Goal: Information Seeking & Learning: Learn about a topic

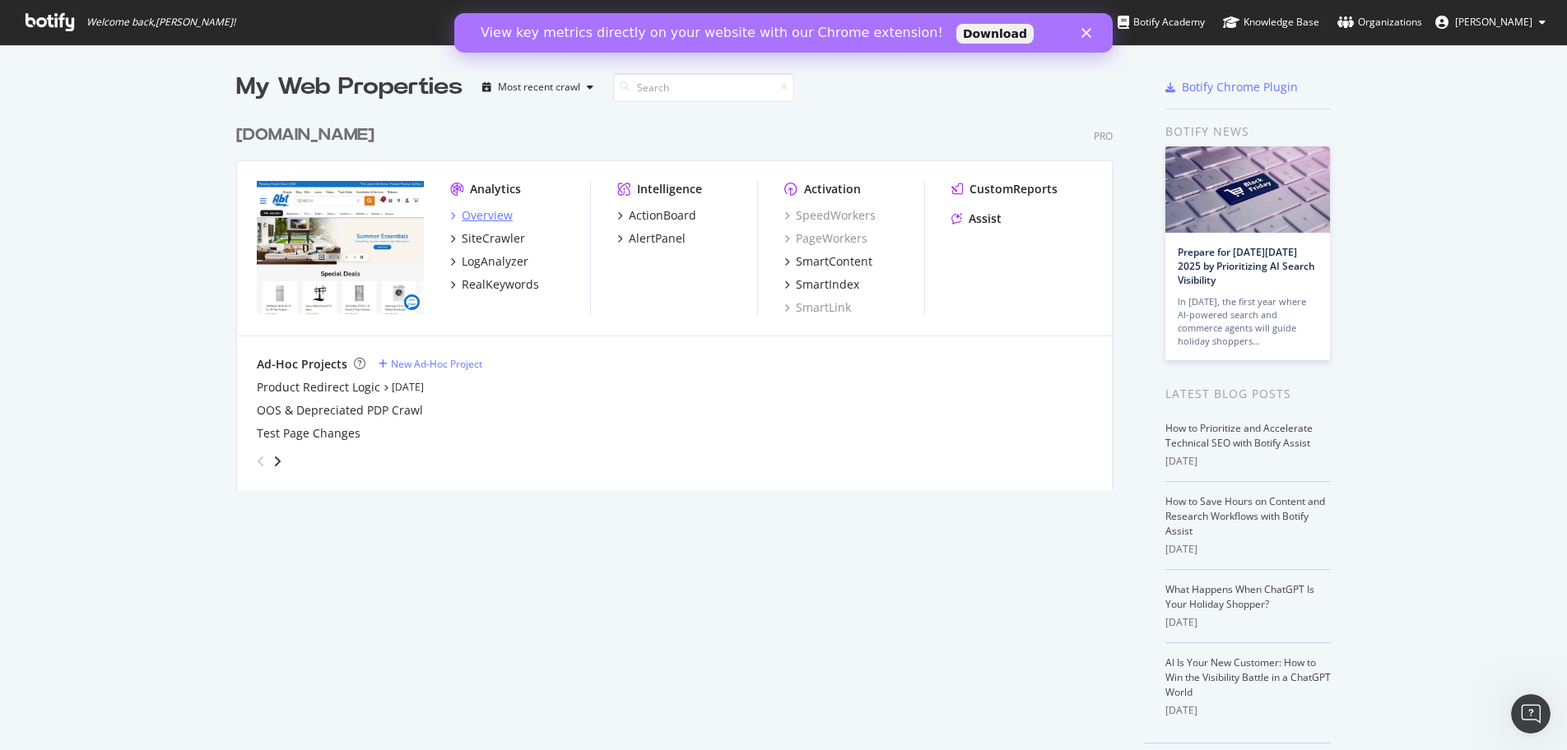
click at [462, 219] on div "Overview" at bounding box center [487, 215] width 51 height 16
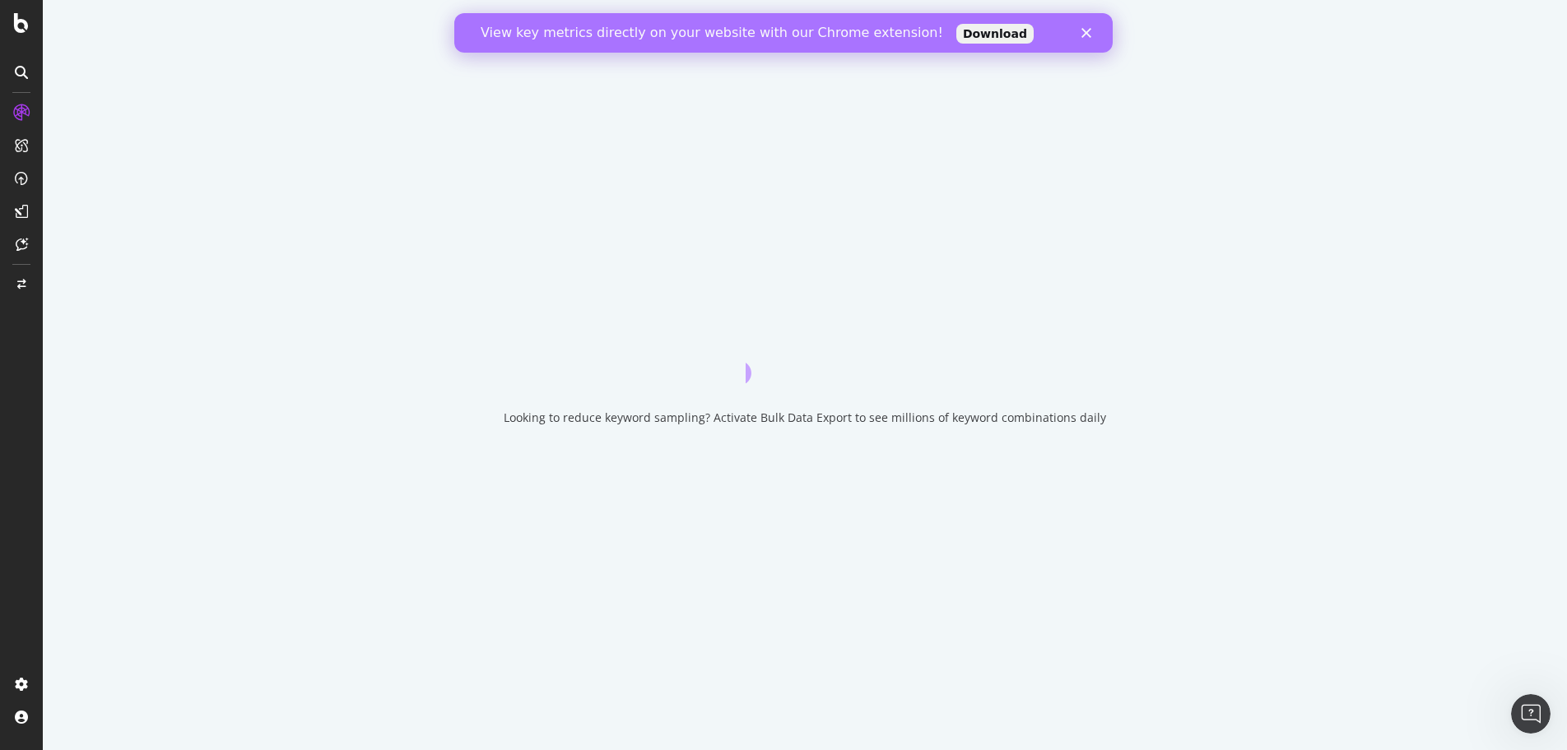
click at [1086, 29] on icon "Close" at bounding box center [1086, 33] width 10 height 10
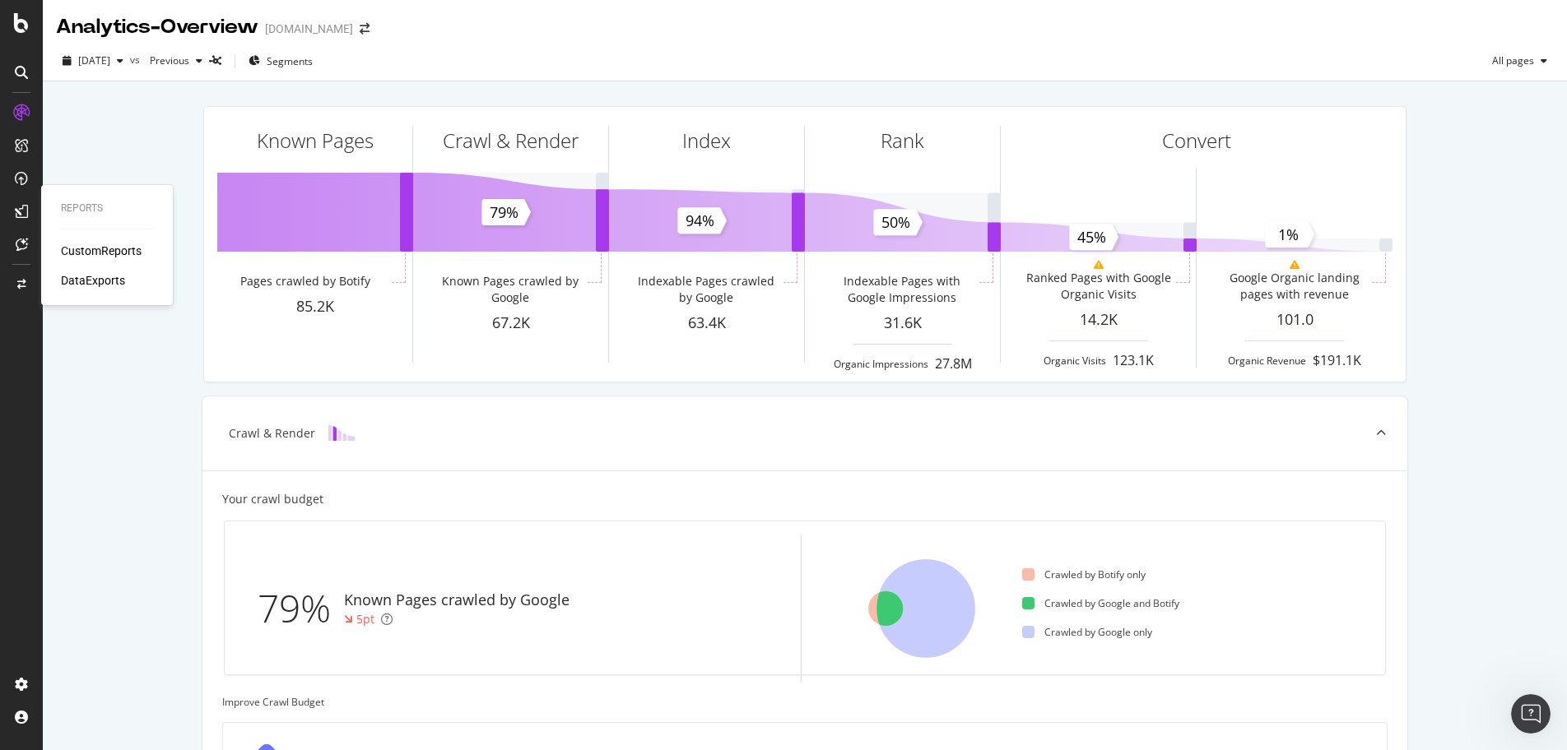
click at [26, 205] on icon at bounding box center [21, 211] width 13 height 13
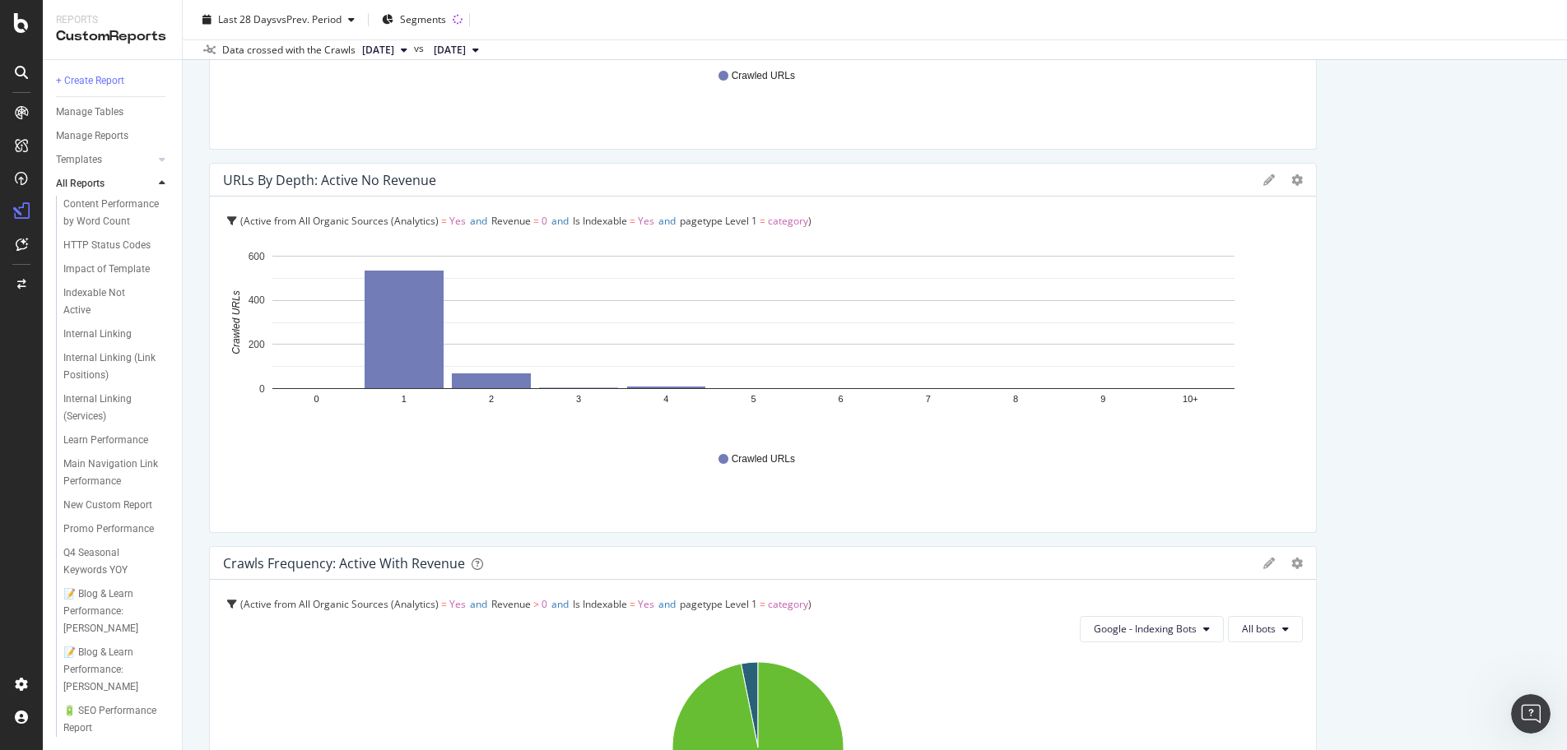
scroll to position [958, 0]
click at [114, 545] on div "Q4 Seasonal Keywords YOY" at bounding box center [110, 562] width 95 height 35
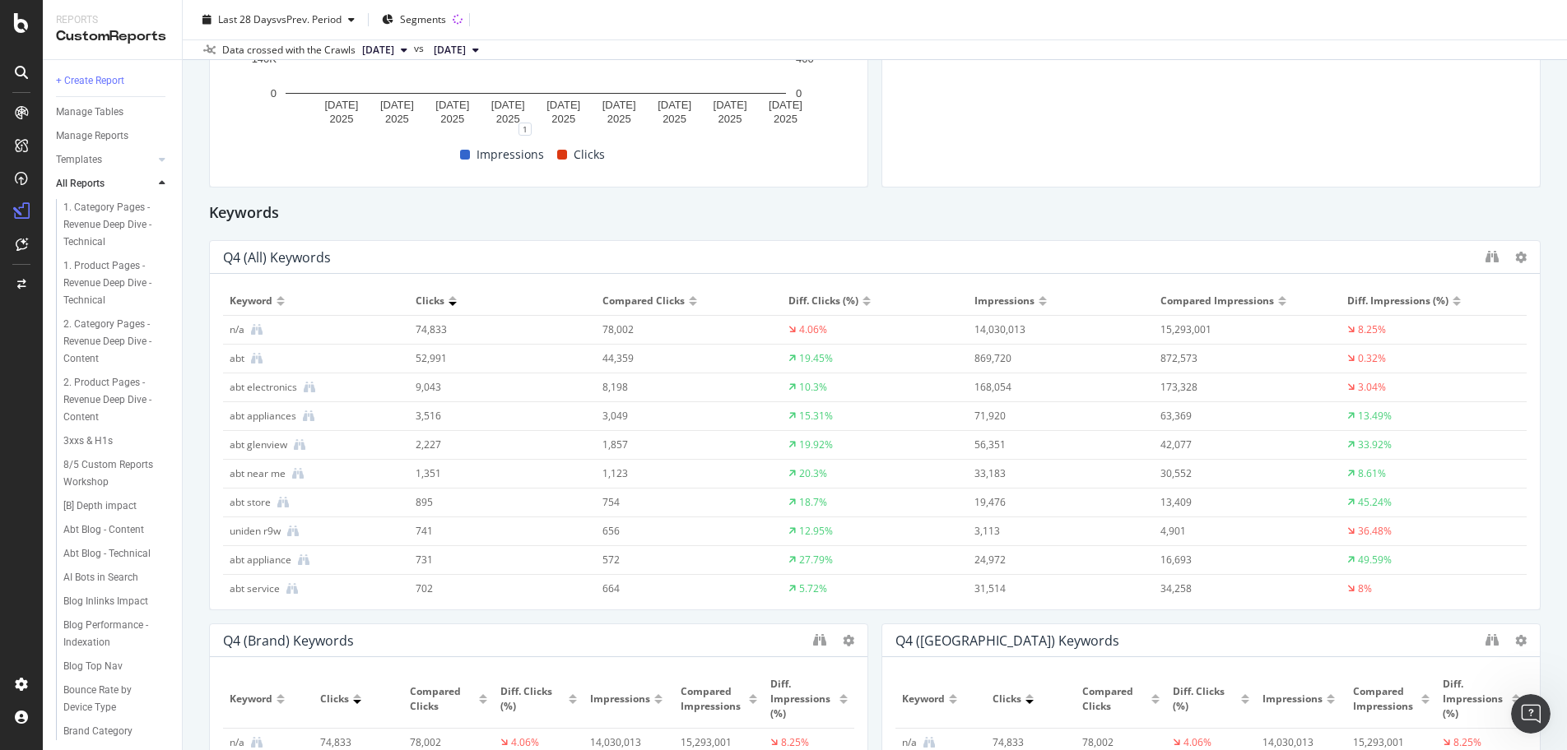
scroll to position [1563, 0]
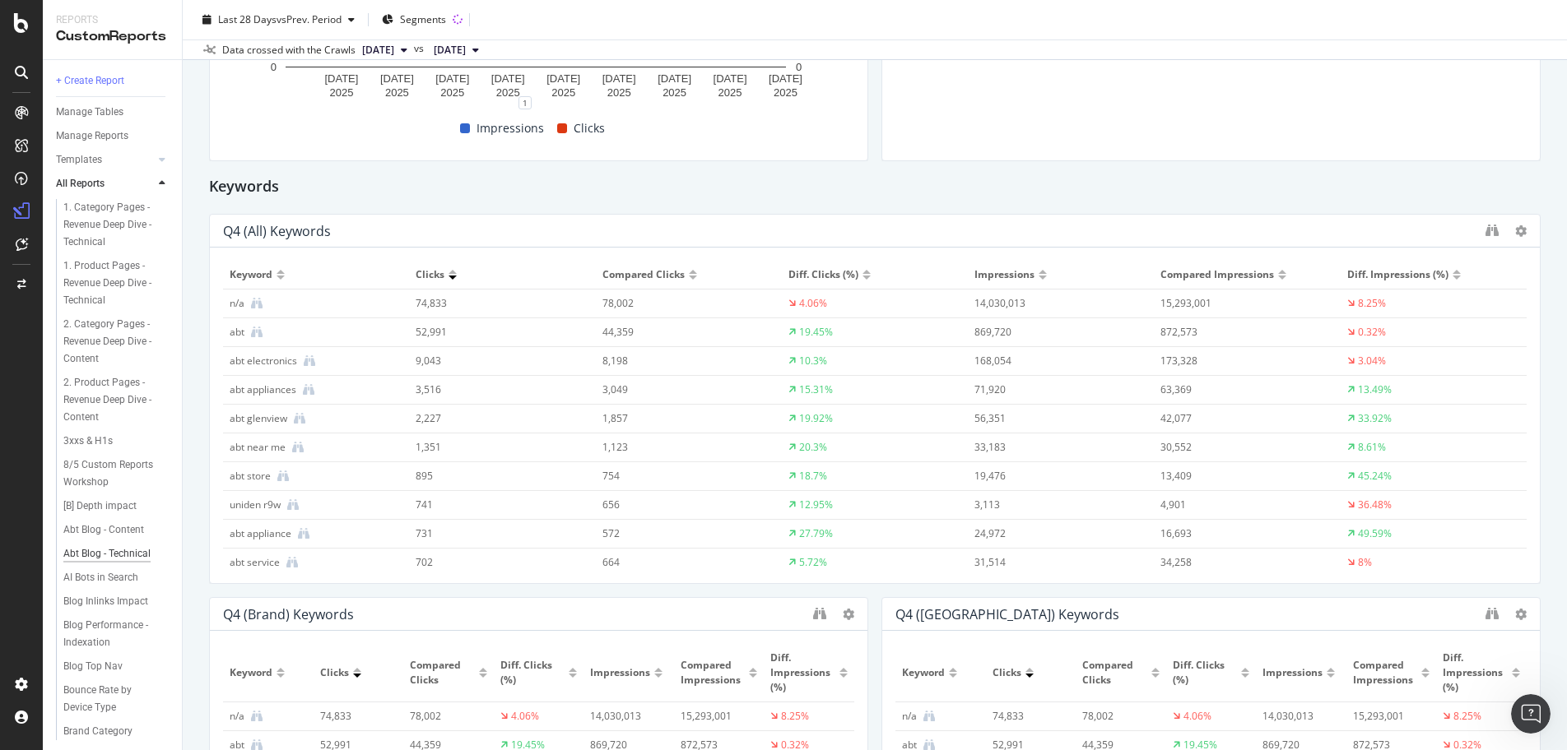
click at [94, 563] on div "Abt Blog - Technical" at bounding box center [106, 554] width 87 height 17
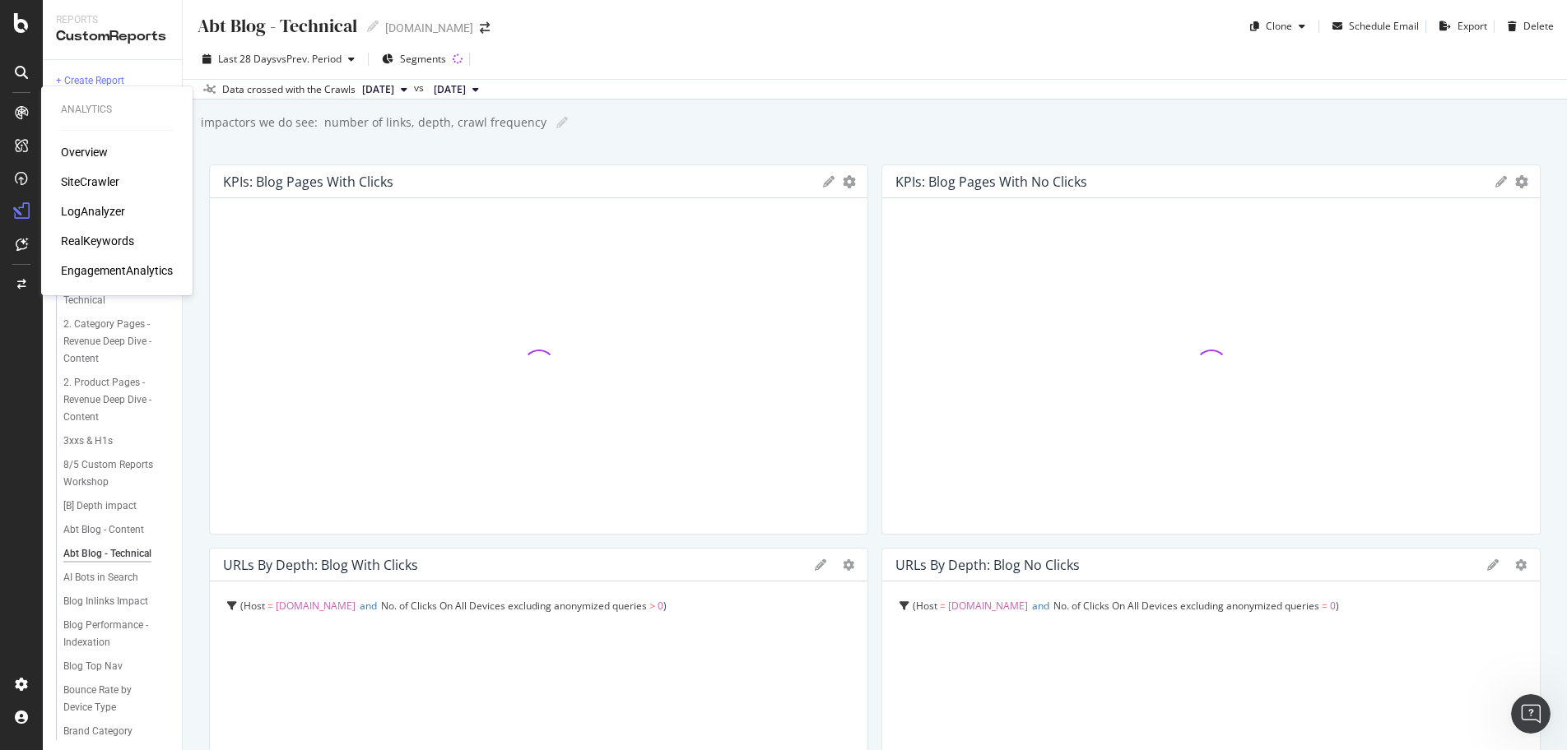
click at [112, 231] on div "Overview SiteCrawler LogAnalyzer RealKeywords EngagementAnalytics" at bounding box center [117, 211] width 112 height 135
click at [116, 248] on div "RealKeywords" at bounding box center [97, 241] width 73 height 16
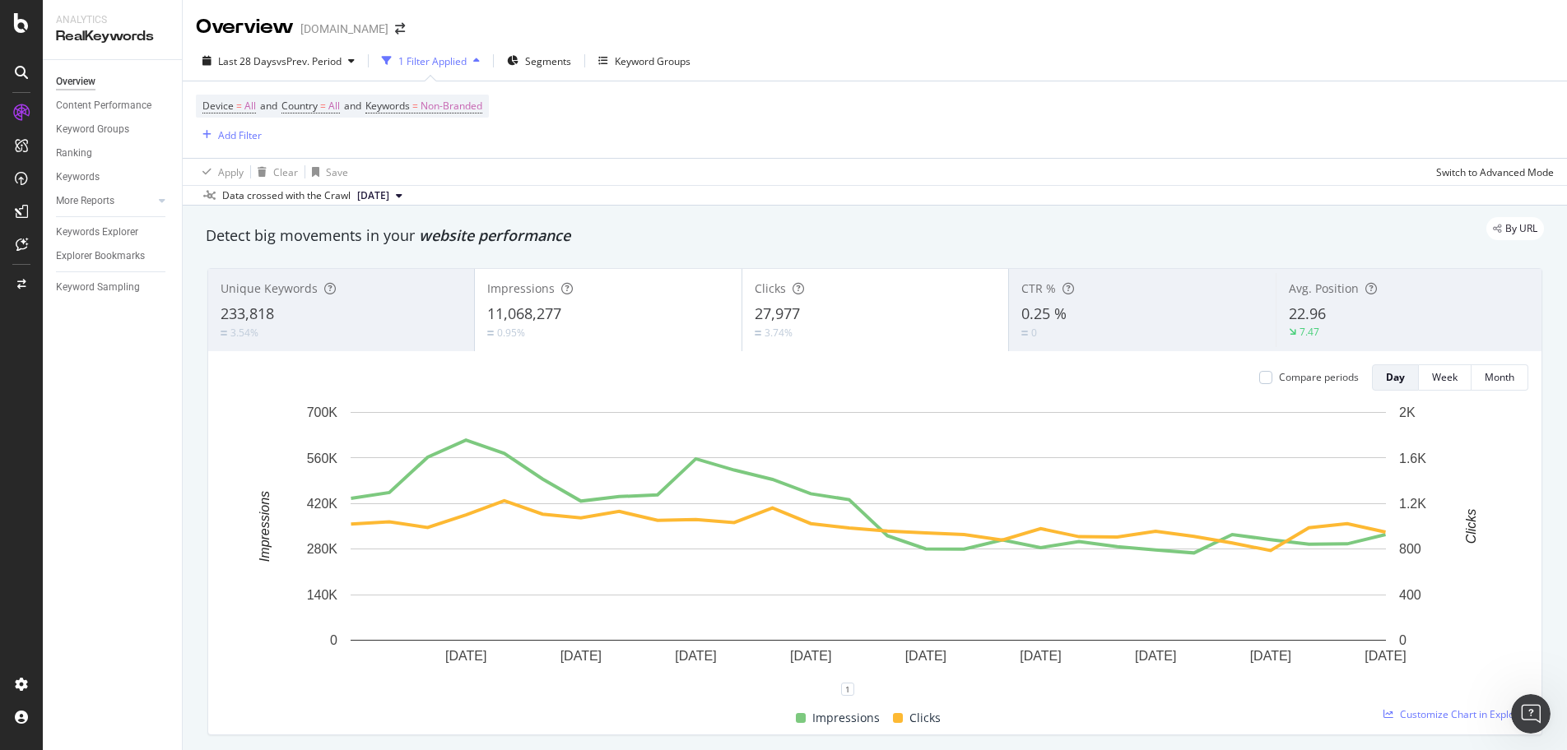
click at [17, 208] on icon at bounding box center [21, 211] width 13 height 13
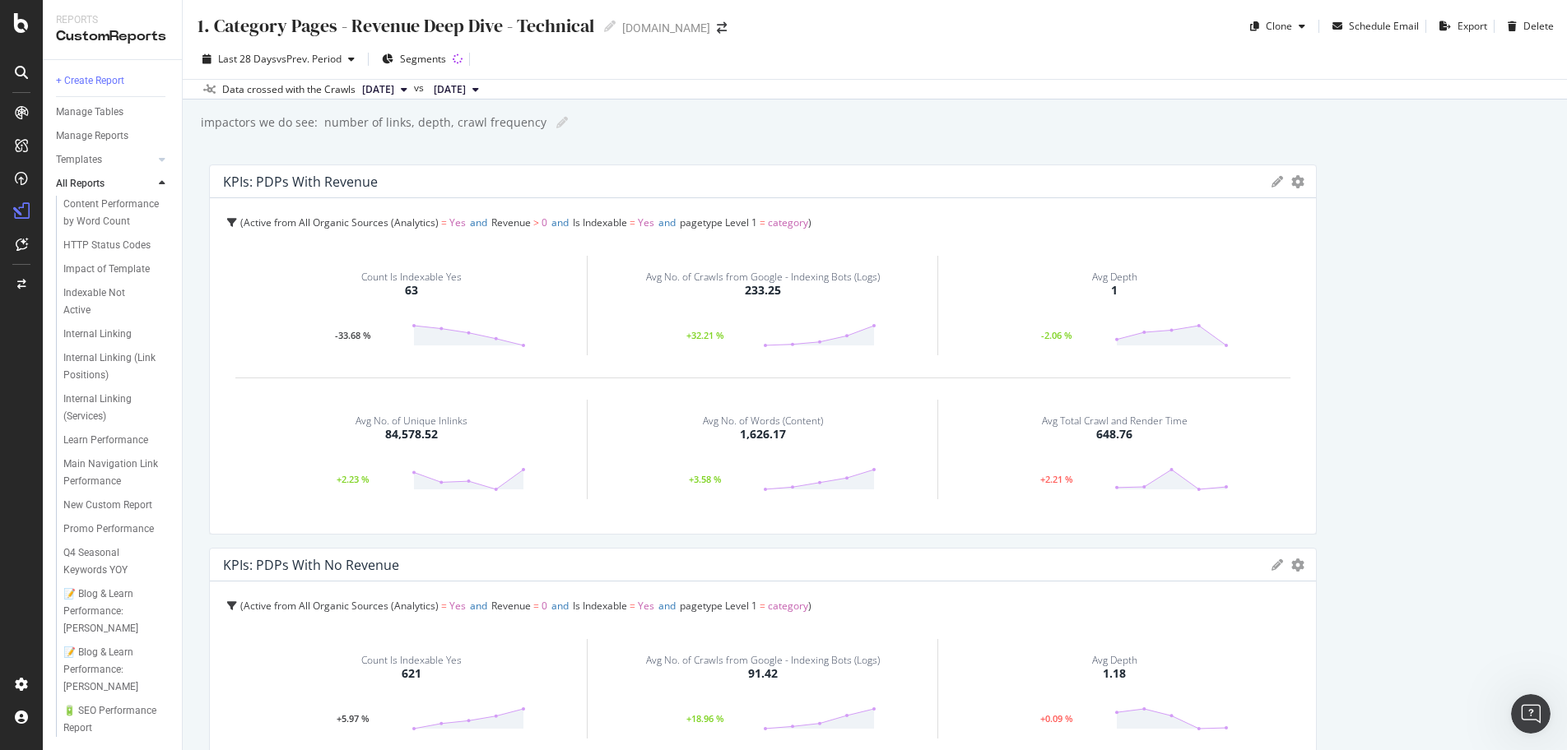
scroll to position [905, 0]
click at [21, 111] on icon at bounding box center [21, 112] width 13 height 13
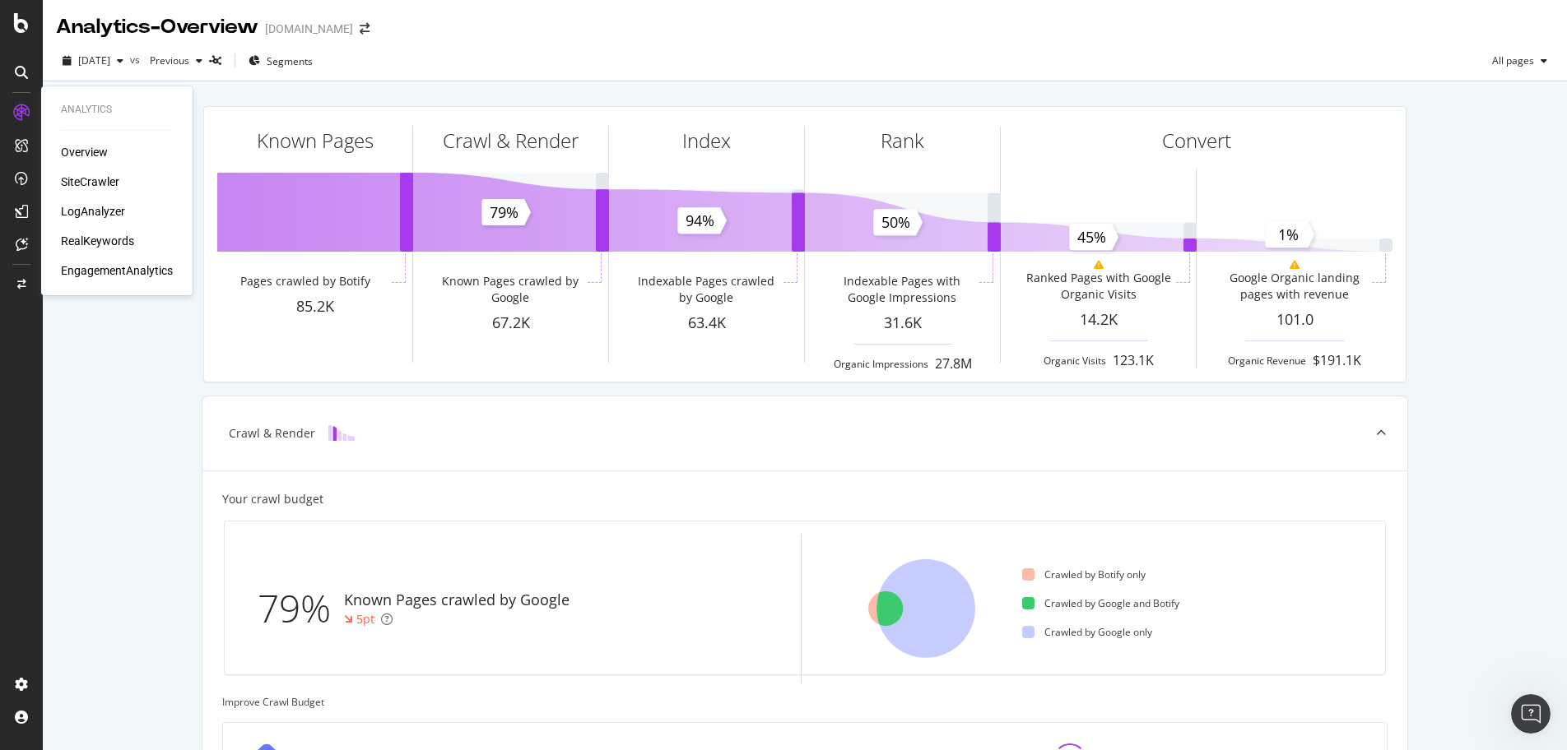
click at [99, 241] on div "RealKeywords" at bounding box center [97, 241] width 73 height 16
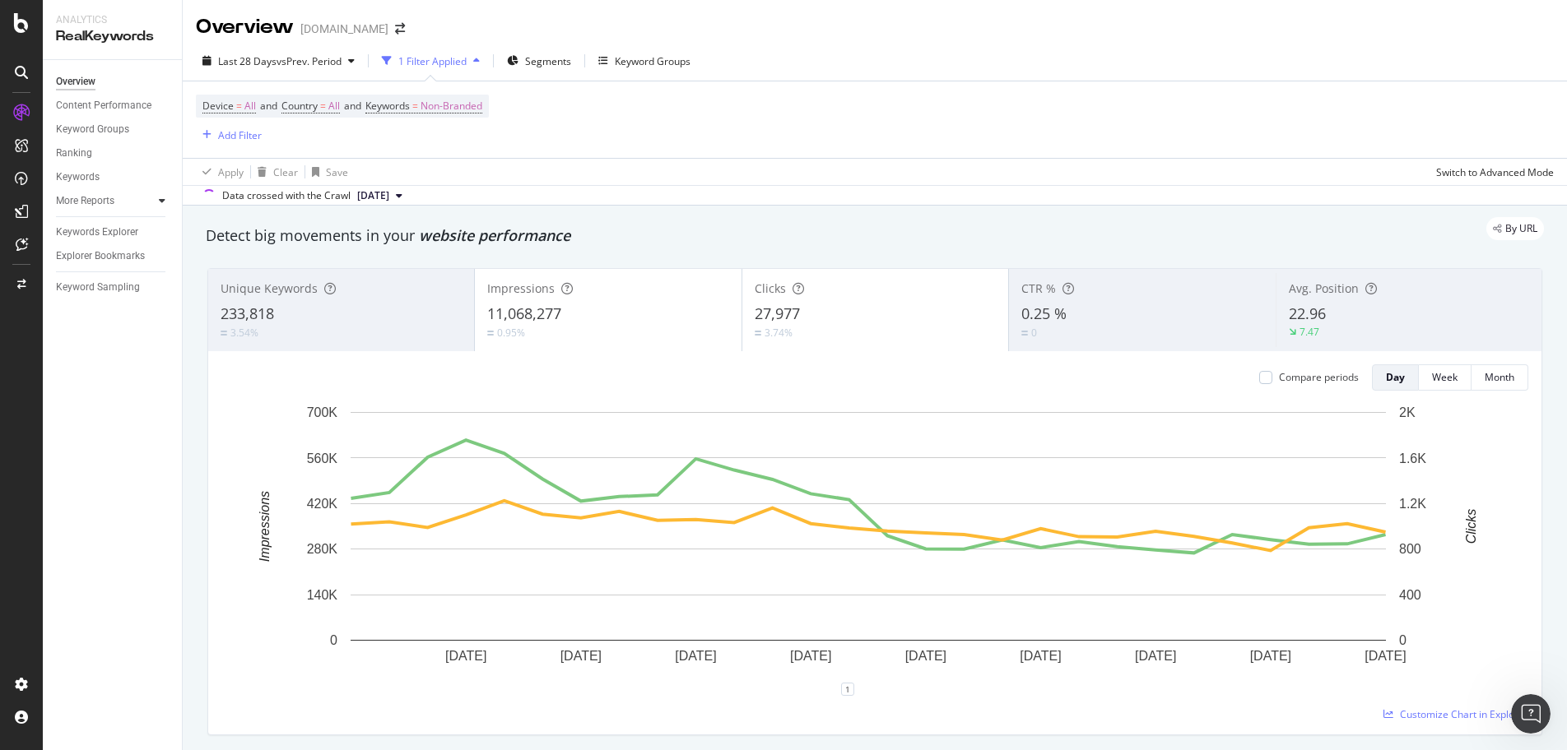
click at [145, 196] on div at bounding box center [145, 201] width 16 height 16
click at [158, 200] on div at bounding box center [162, 201] width 16 height 16
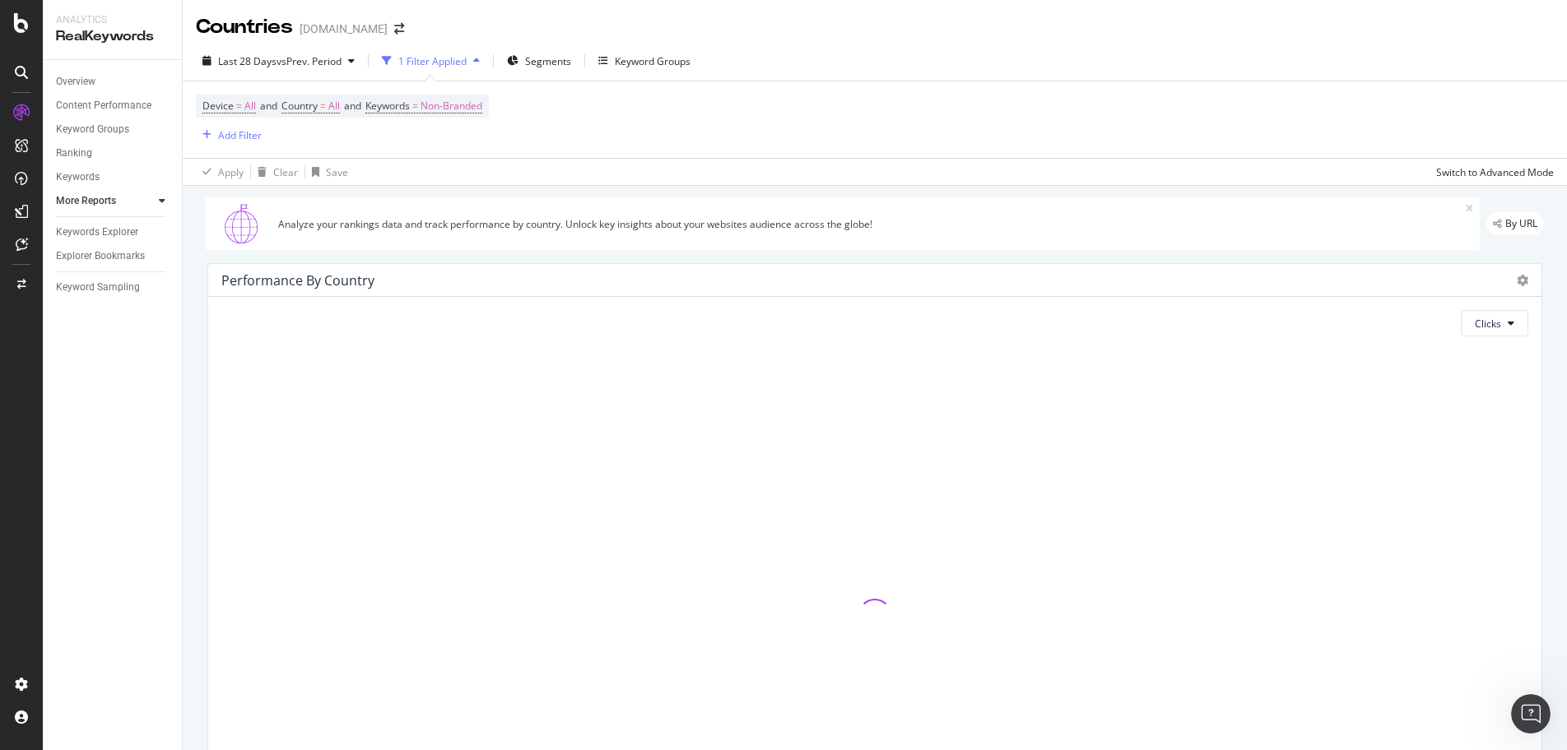
click at [160, 204] on icon at bounding box center [162, 201] width 7 height 10
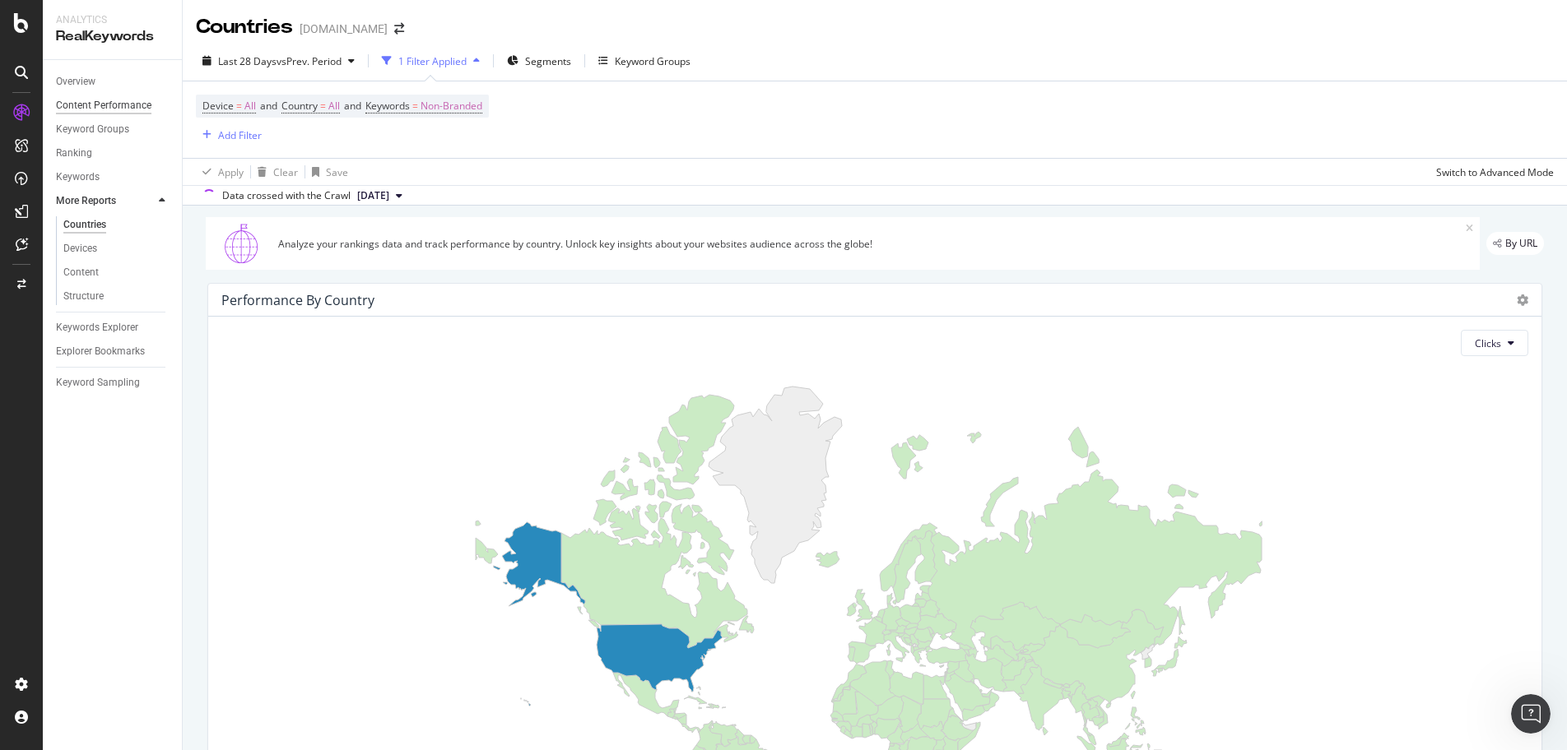
click at [86, 106] on div "Content Performance" at bounding box center [103, 105] width 95 height 17
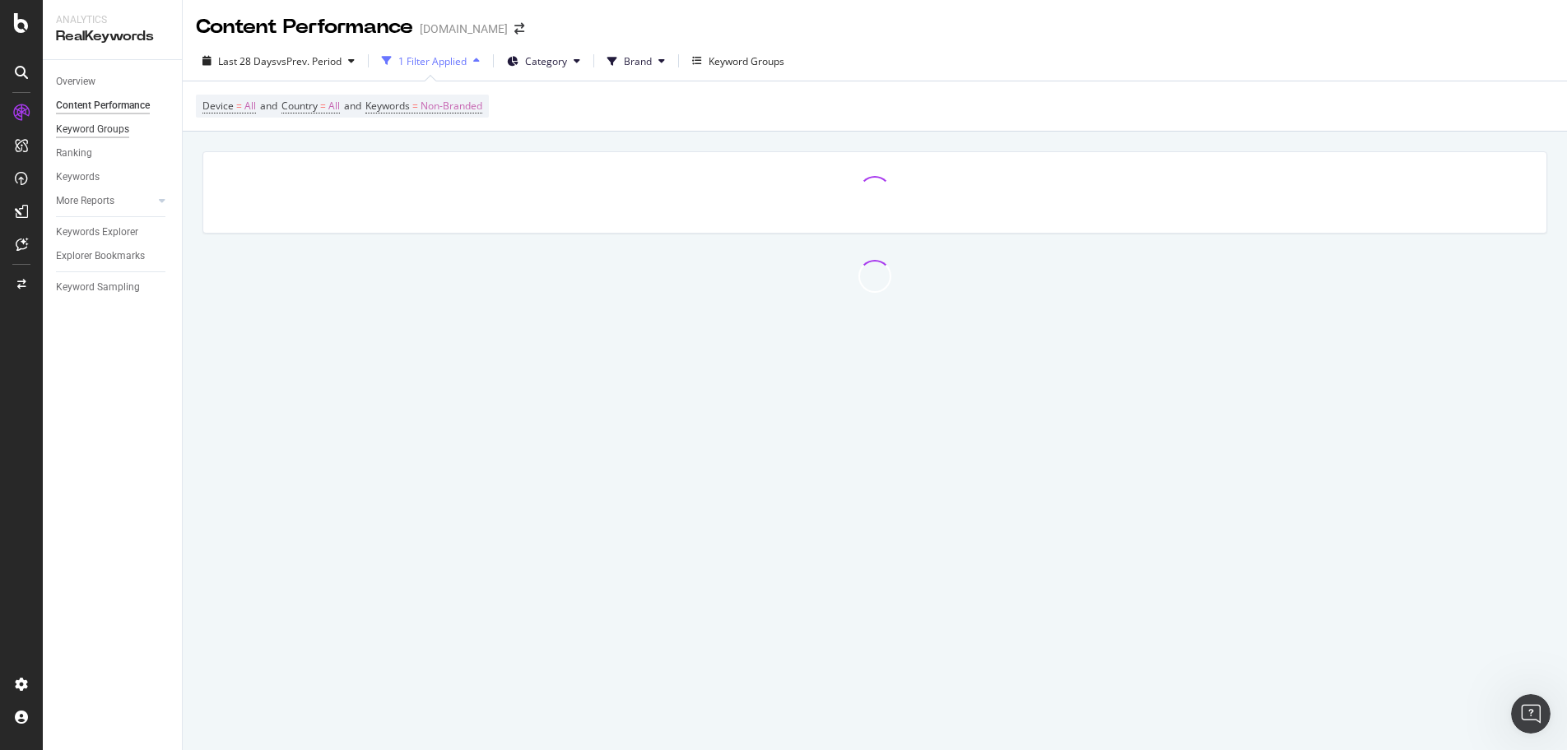
click at [107, 131] on div "Keyword Groups" at bounding box center [92, 129] width 73 height 17
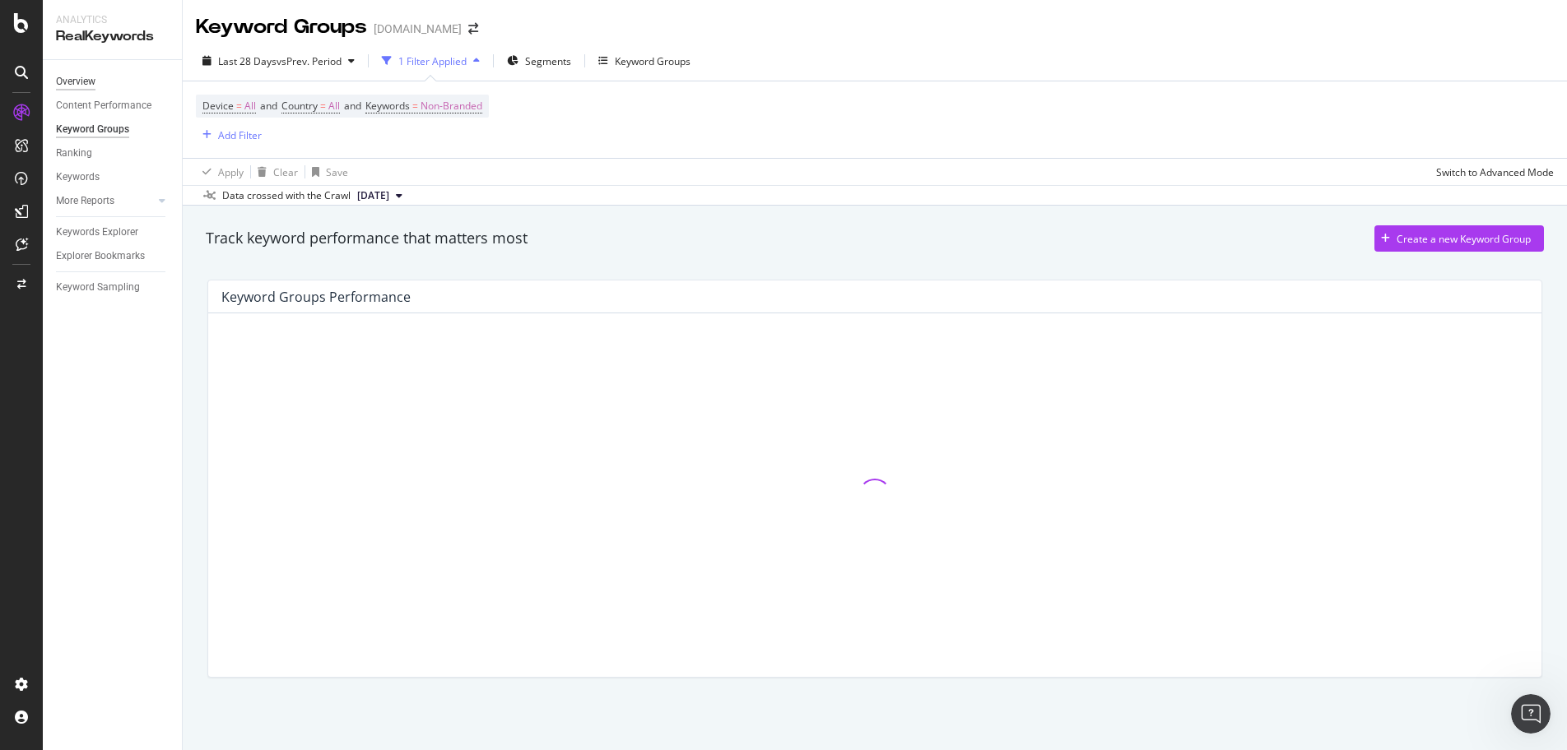
click at [77, 80] on div "Overview" at bounding box center [75, 81] width 39 height 17
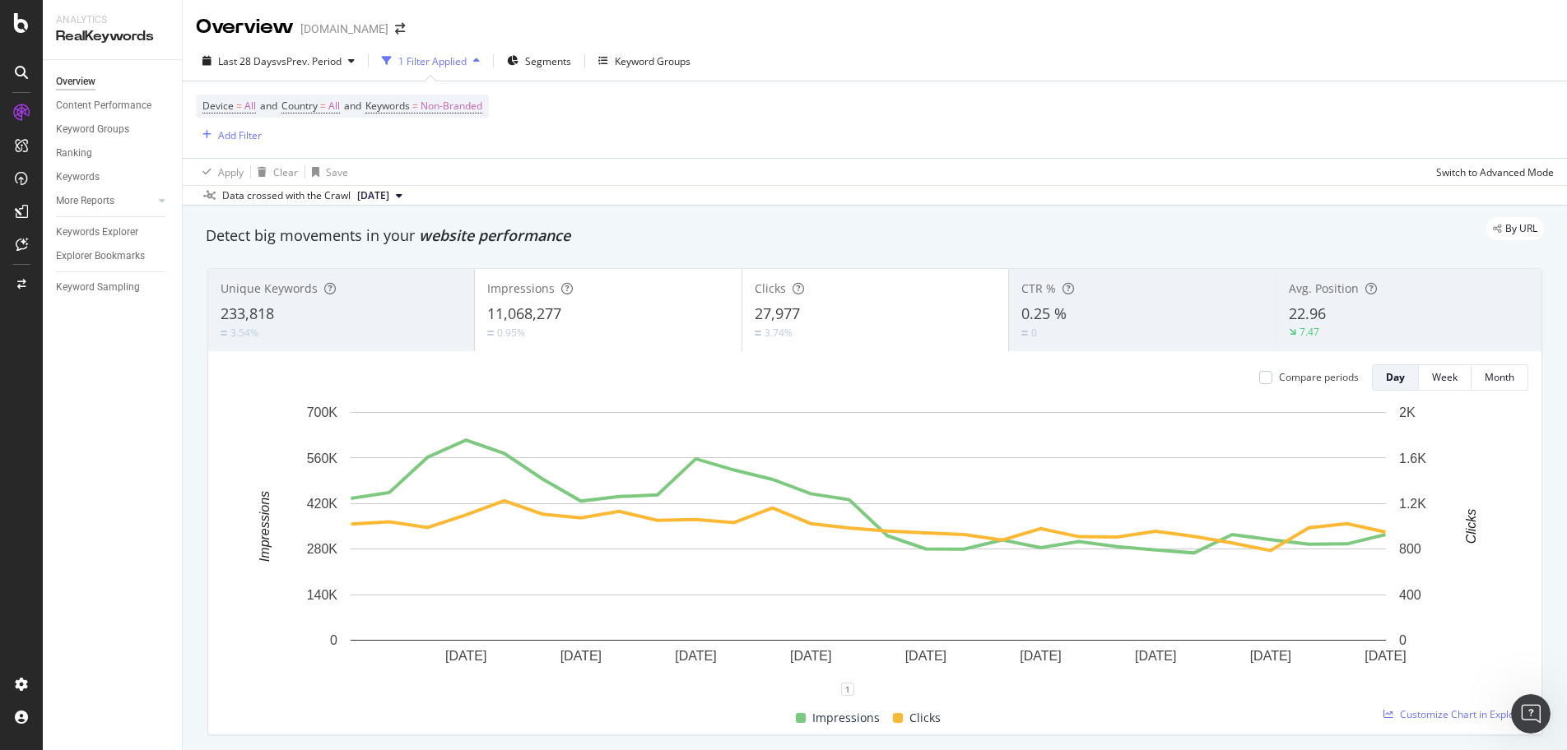
click at [470, 68] on div "1 Filter Applied" at bounding box center [430, 61] width 111 height 25
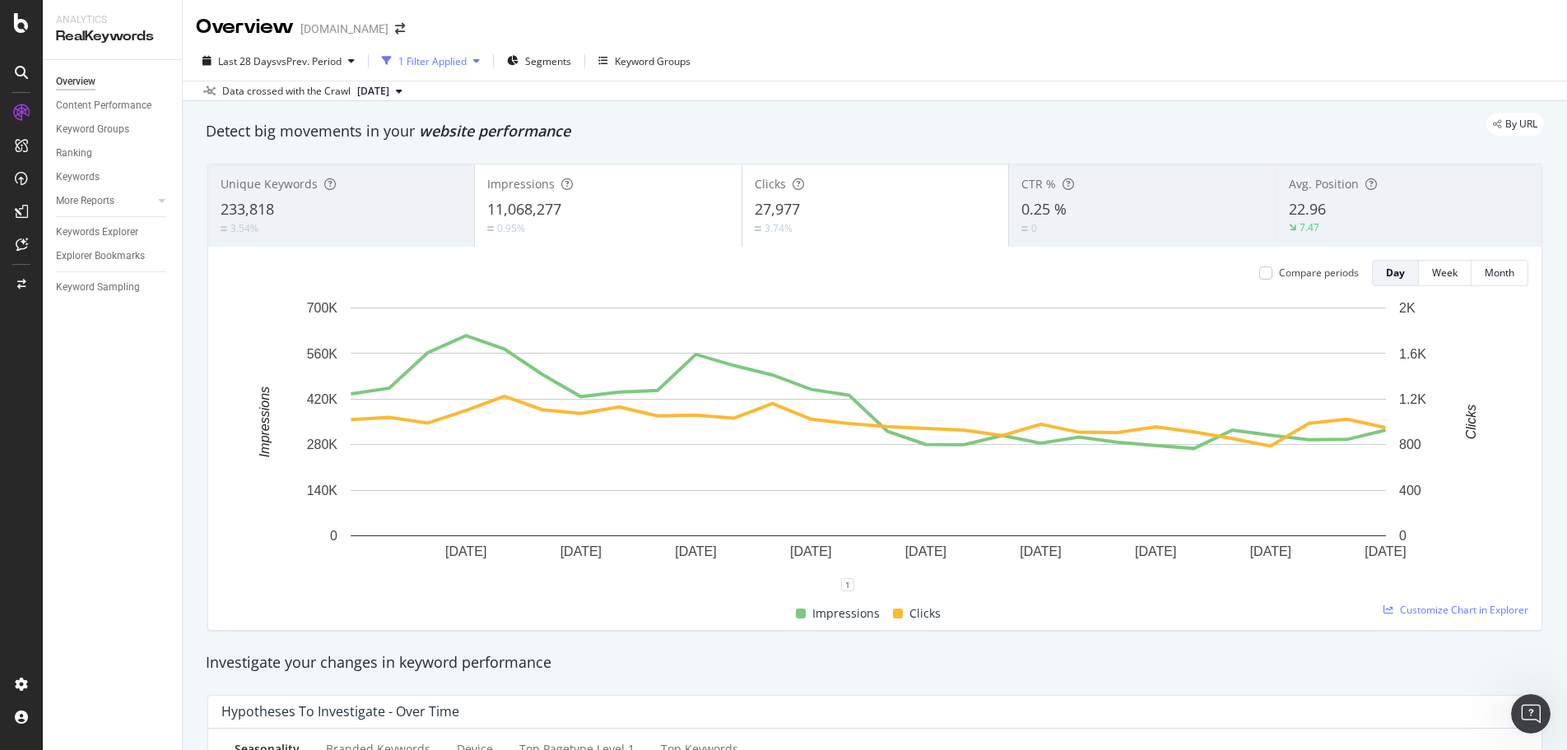
click at [470, 68] on div "1 Filter Applied" at bounding box center [430, 61] width 111 height 25
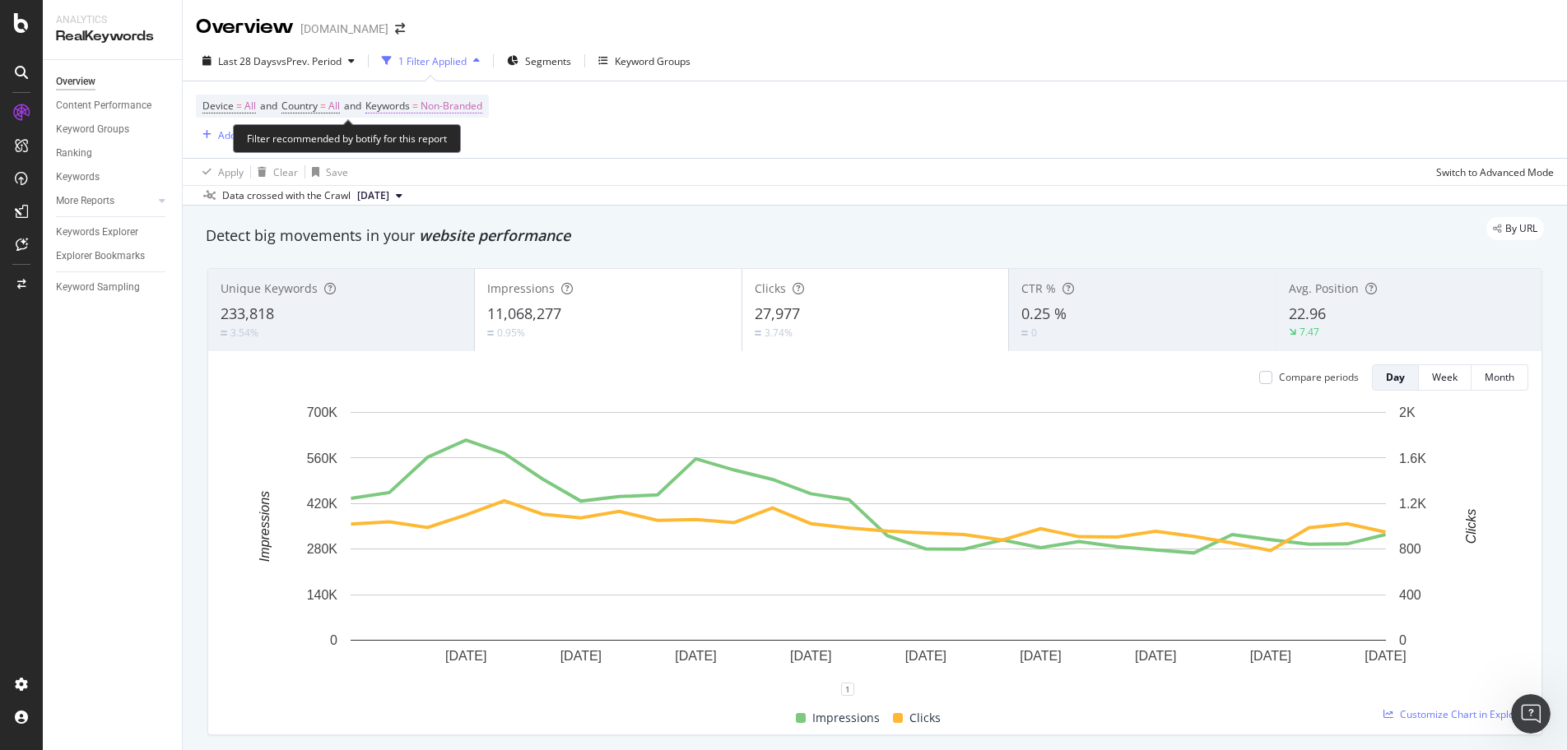
click at [451, 107] on span "Non-Branded" at bounding box center [451, 106] width 62 height 23
click at [452, 137] on div "Non-Branded" at bounding box center [433, 144] width 88 height 25
click at [665, 59] on div "Keyword Groups" at bounding box center [653, 61] width 76 height 14
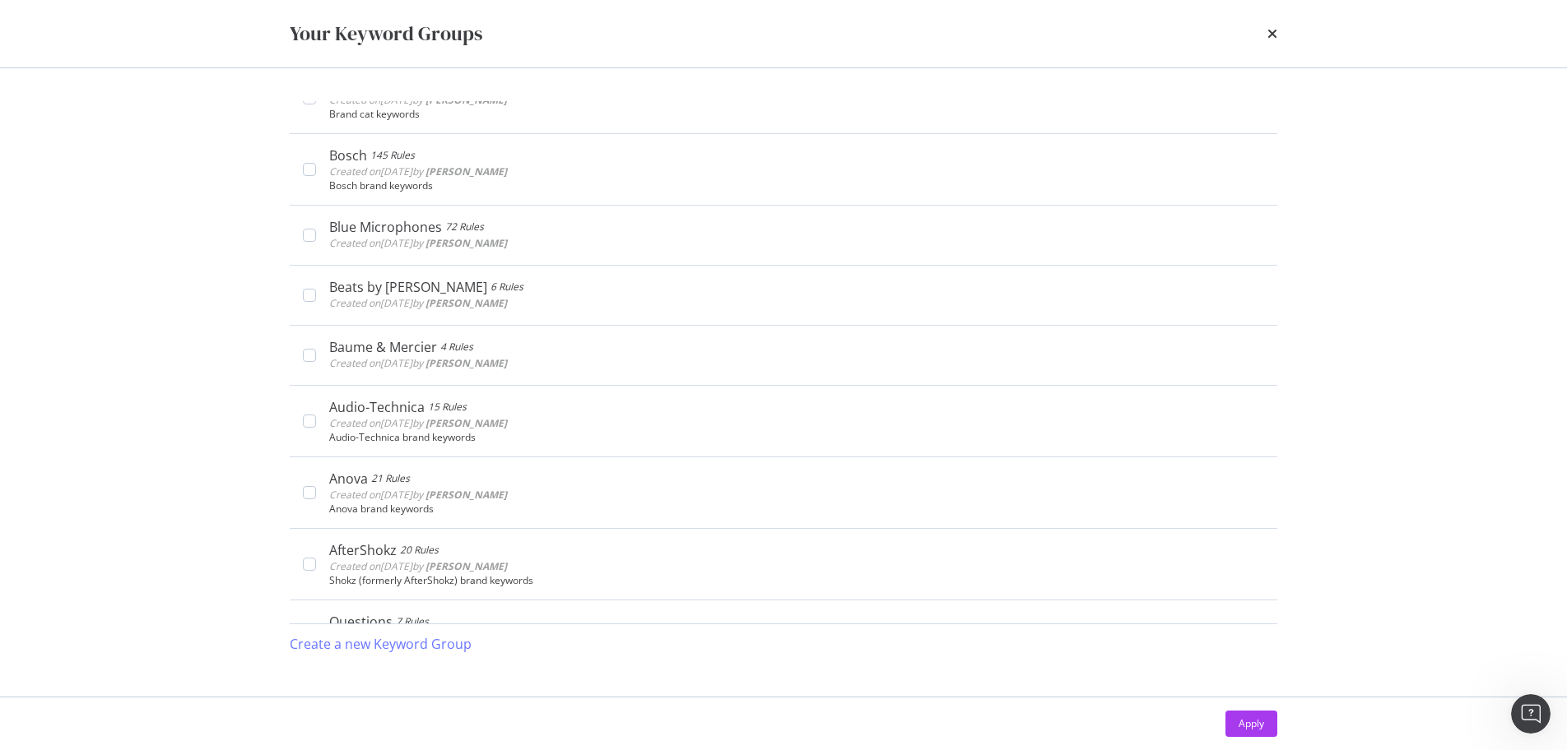
scroll to position [4161, 0]
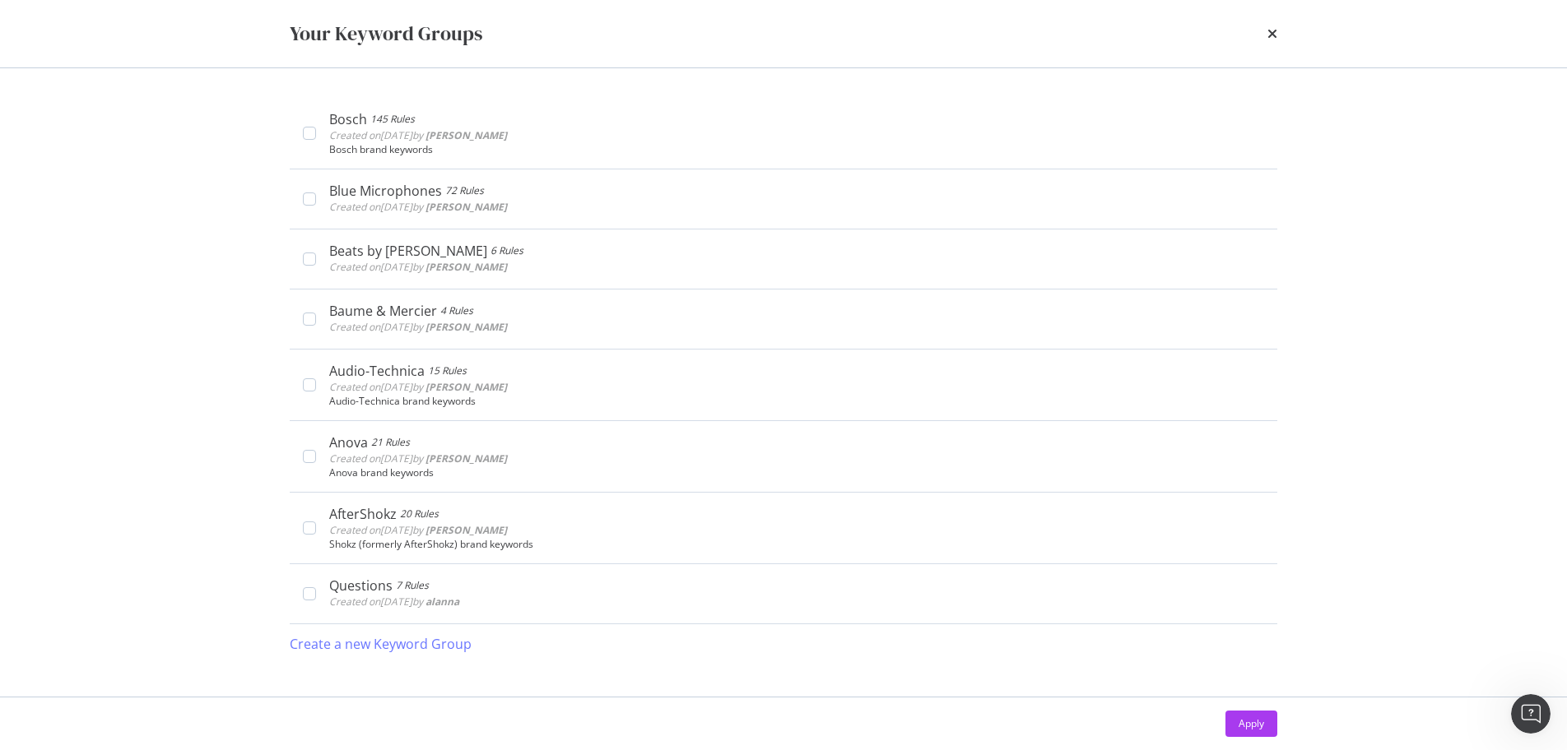
click at [1279, 26] on div "Your Keyword Groups" at bounding box center [783, 33] width 1053 height 67
click at [1275, 30] on icon "times" at bounding box center [1272, 33] width 10 height 13
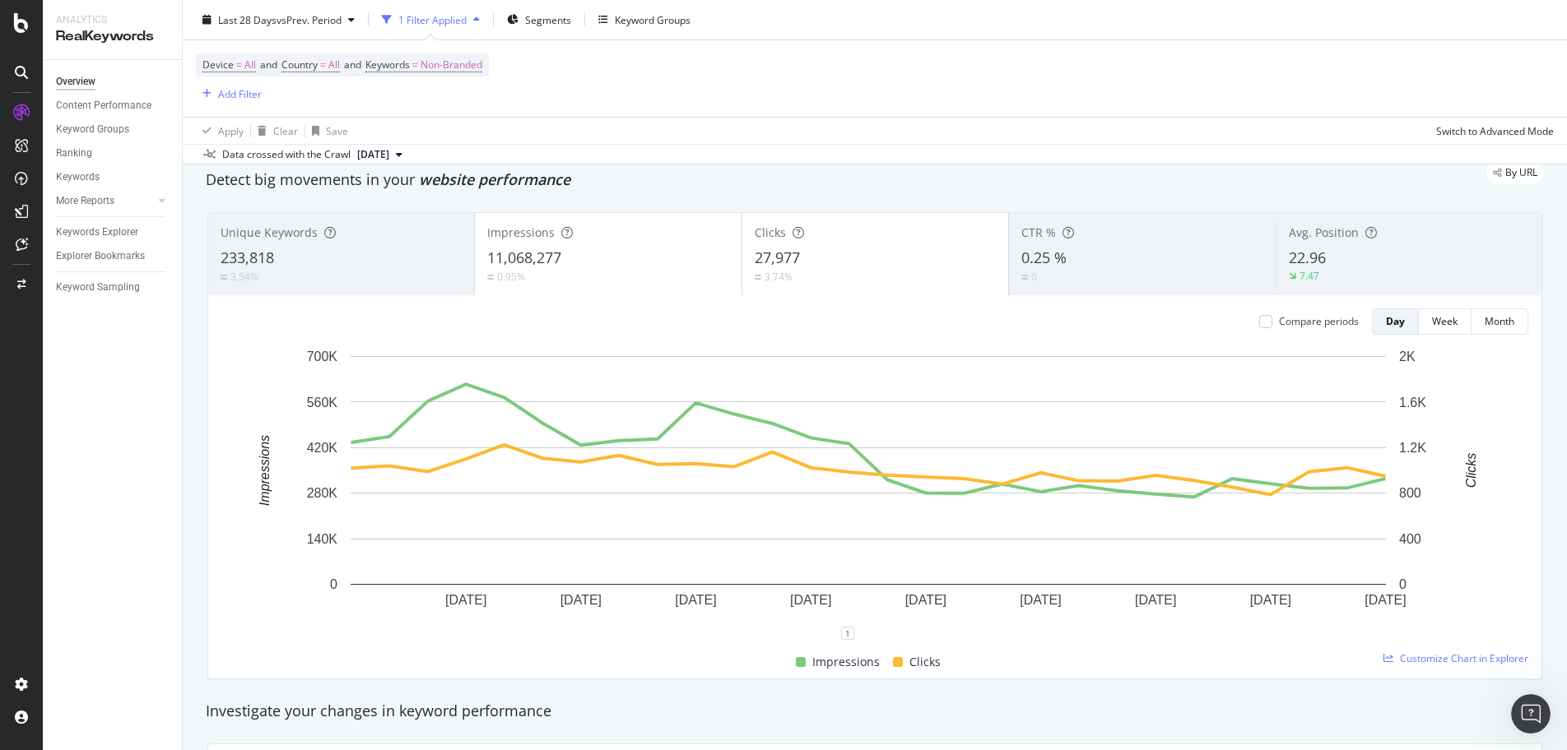
scroll to position [82, 0]
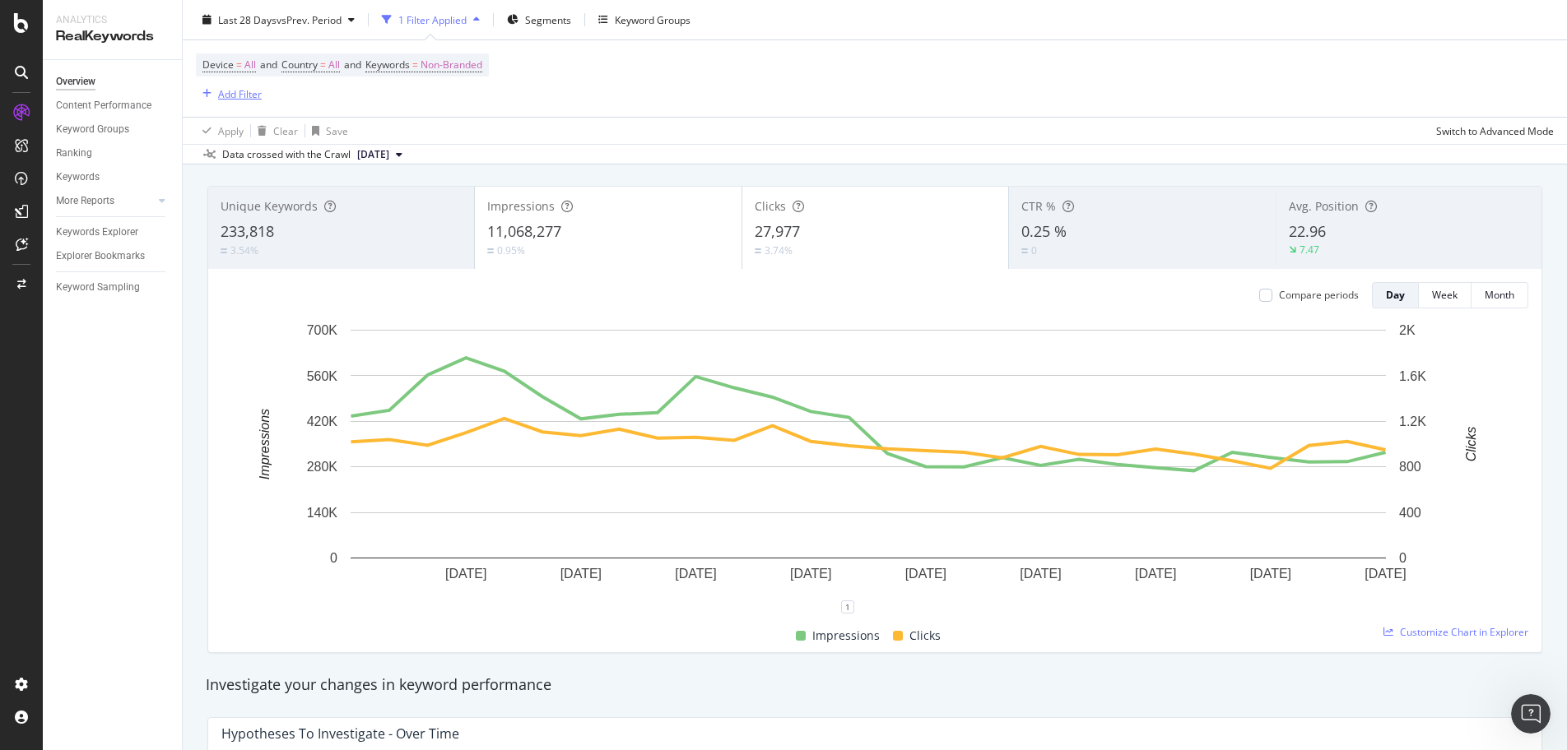
click at [244, 96] on div "Add Filter" at bounding box center [240, 93] width 44 height 14
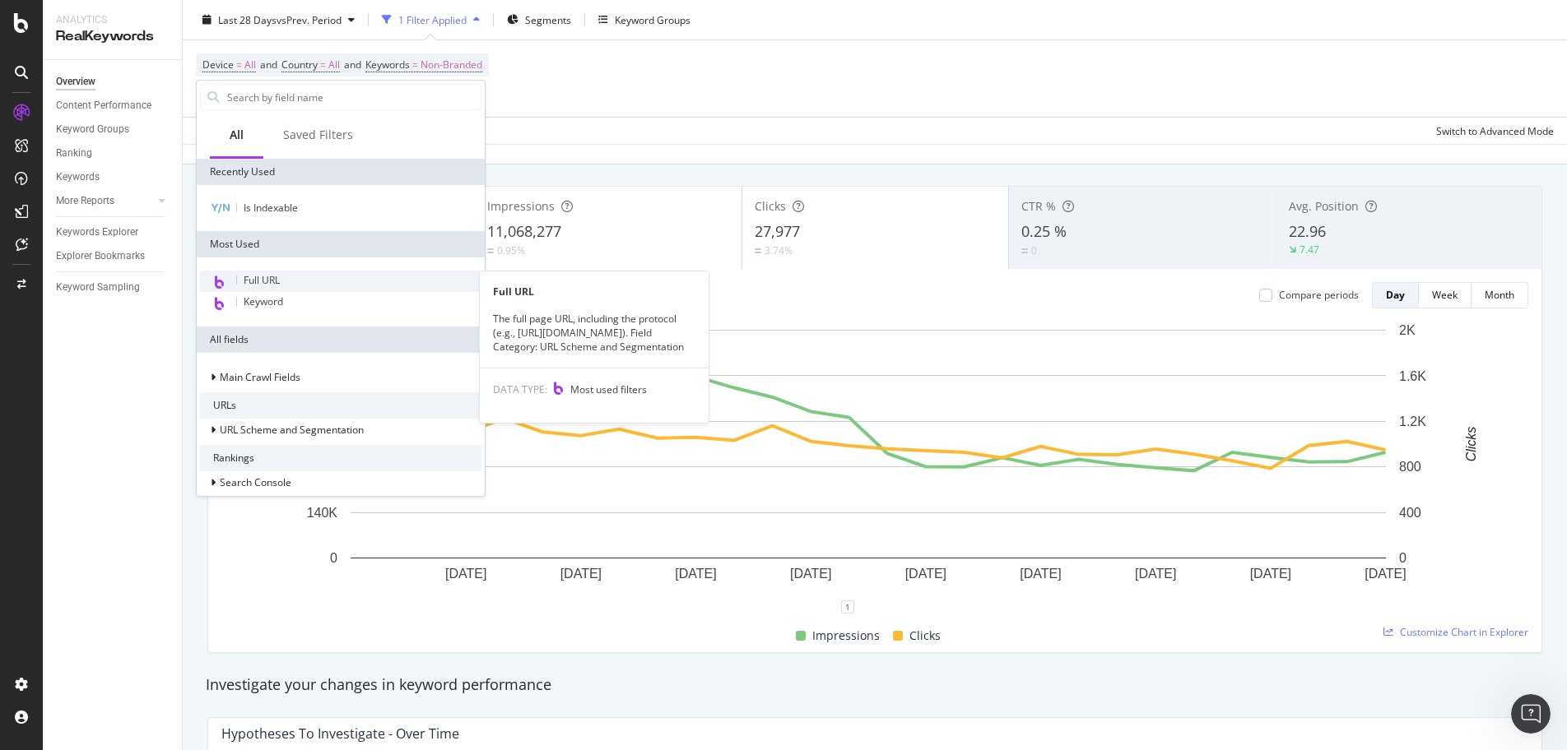
click at [328, 284] on div "Full URL" at bounding box center [340, 281] width 281 height 21
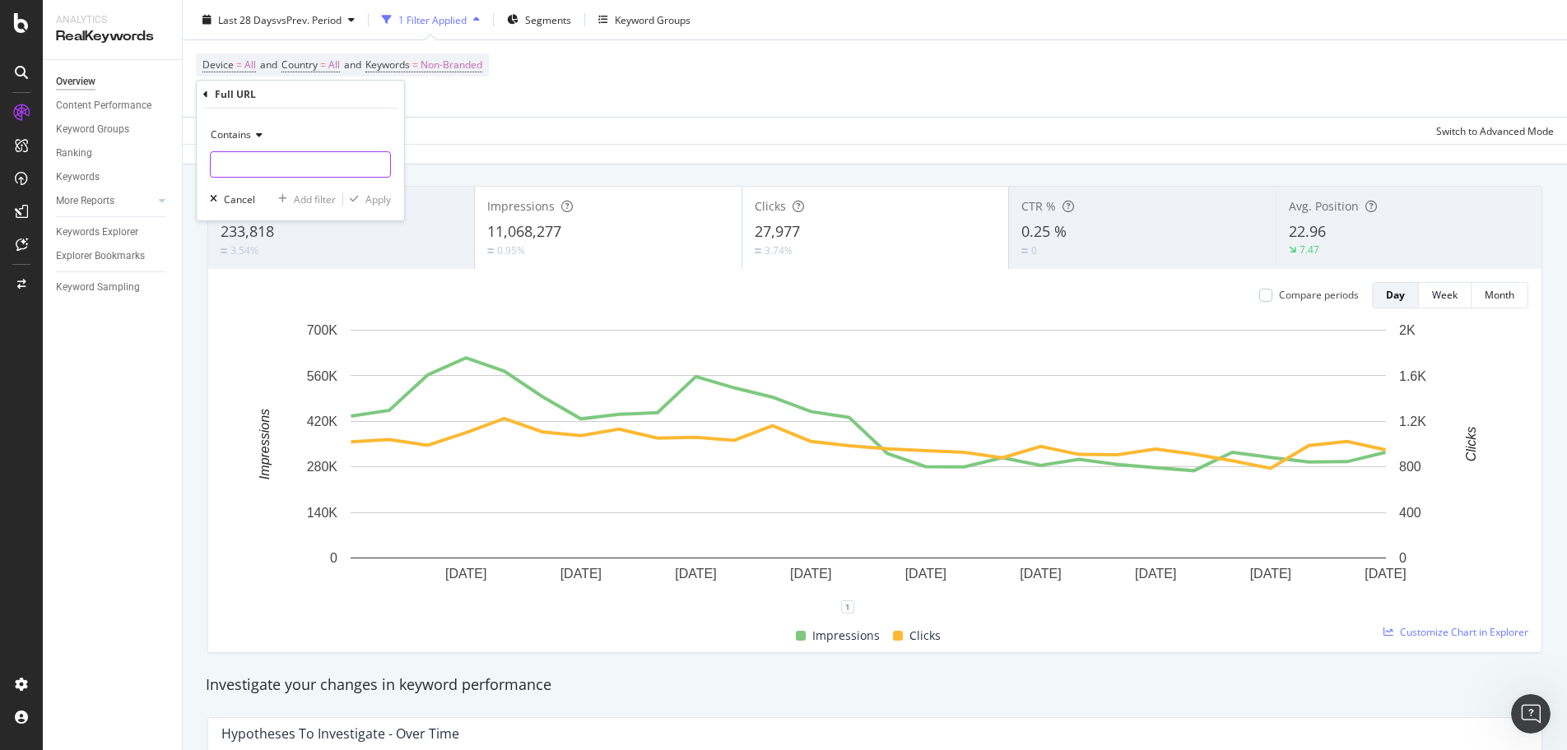
click at [321, 172] on input "text" at bounding box center [300, 164] width 179 height 26
